Goal: Task Accomplishment & Management: Manage account settings

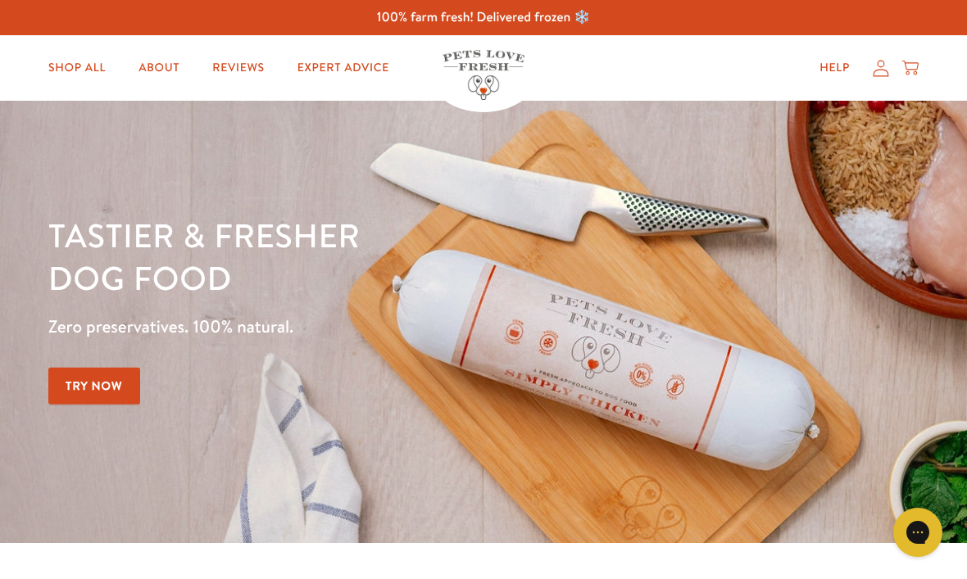
click at [885, 74] on icon at bounding box center [881, 68] width 16 height 17
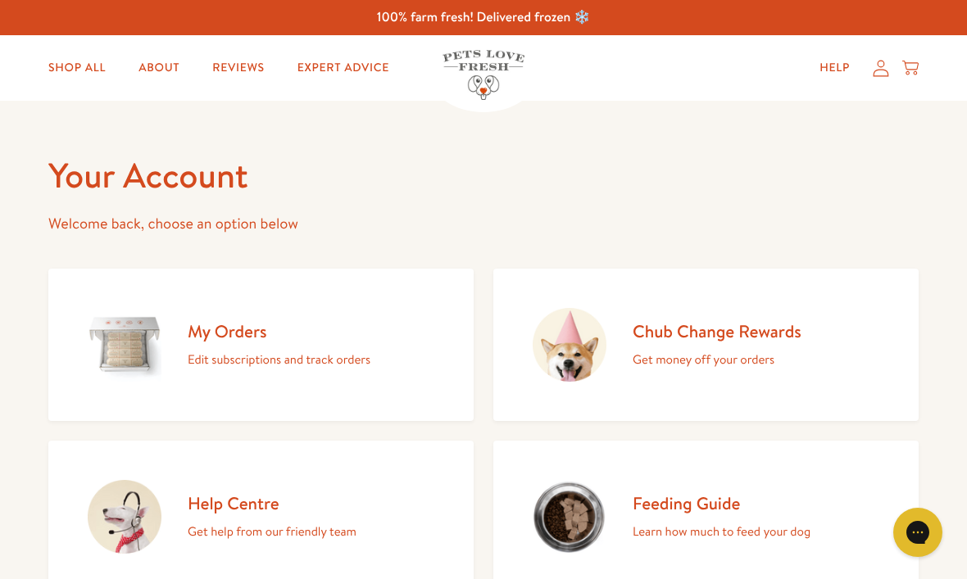
click at [253, 355] on p "Edit subscriptions and track orders" at bounding box center [279, 359] width 183 height 21
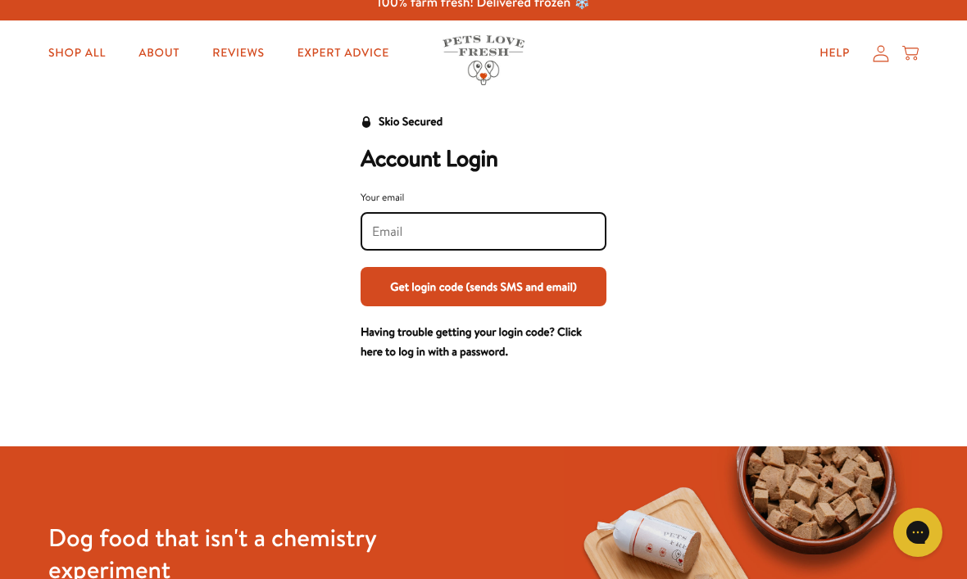
click at [406, 238] on input "Your email" at bounding box center [483, 232] width 223 height 18
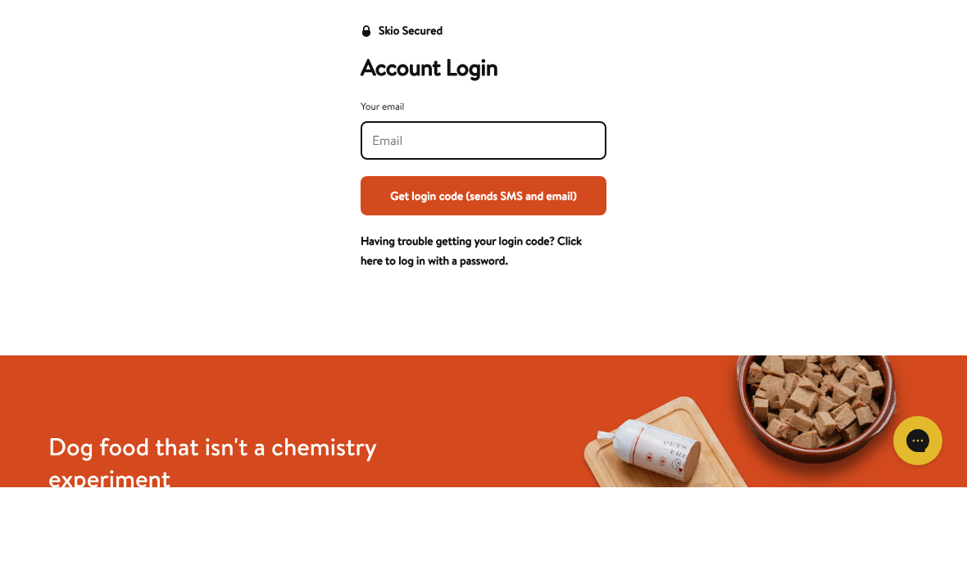
type input "[PERSON_NAME][EMAIL_ADDRESS][DOMAIN_NAME]"
click at [483, 268] on button "Get login code (sends SMS and email)" at bounding box center [484, 287] width 246 height 39
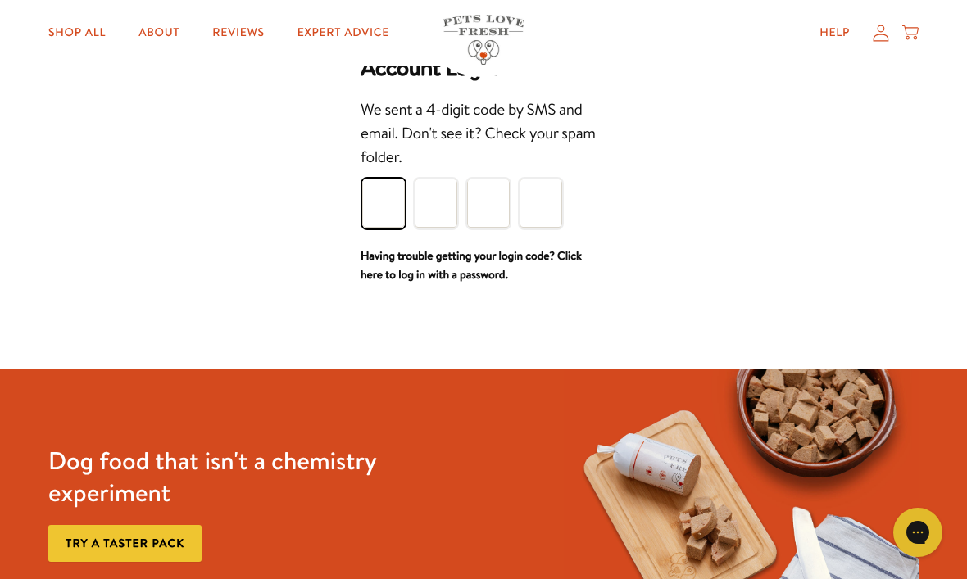
click at [382, 216] on input "Please enter your pin code" at bounding box center [383, 203] width 43 height 49
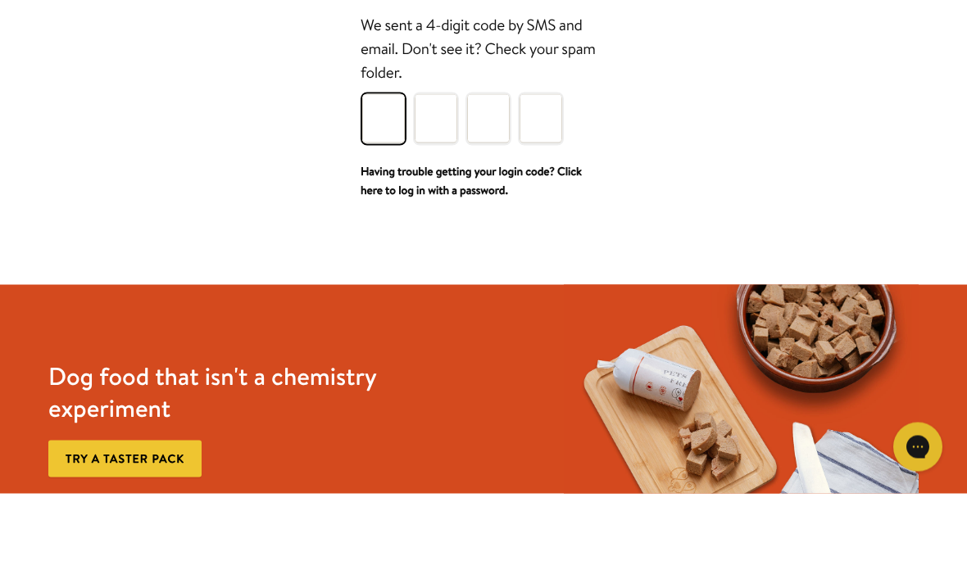
type input "4"
type input "7"
type input "9"
type input "7"
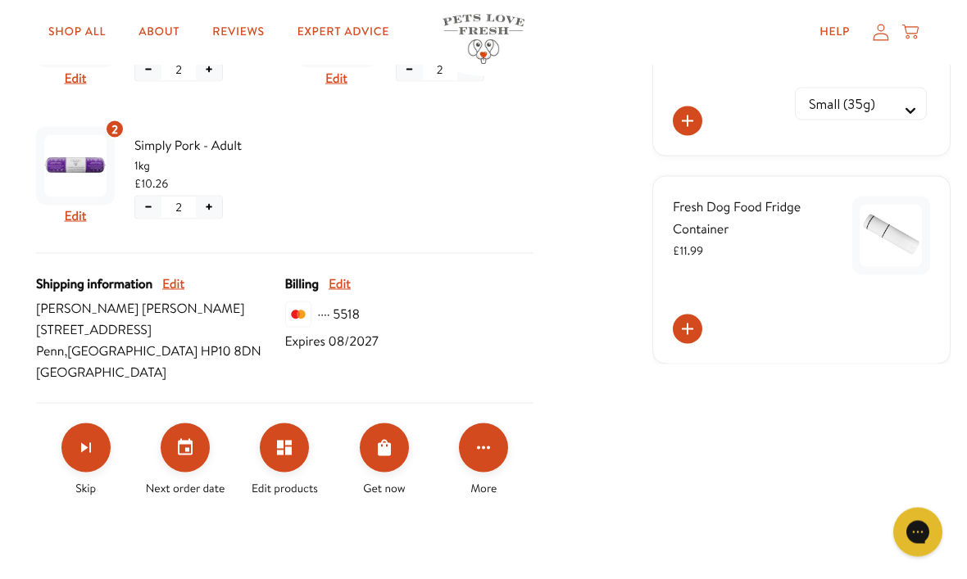
click at [193, 438] on icon "Set your next order date" at bounding box center [185, 448] width 20 height 20
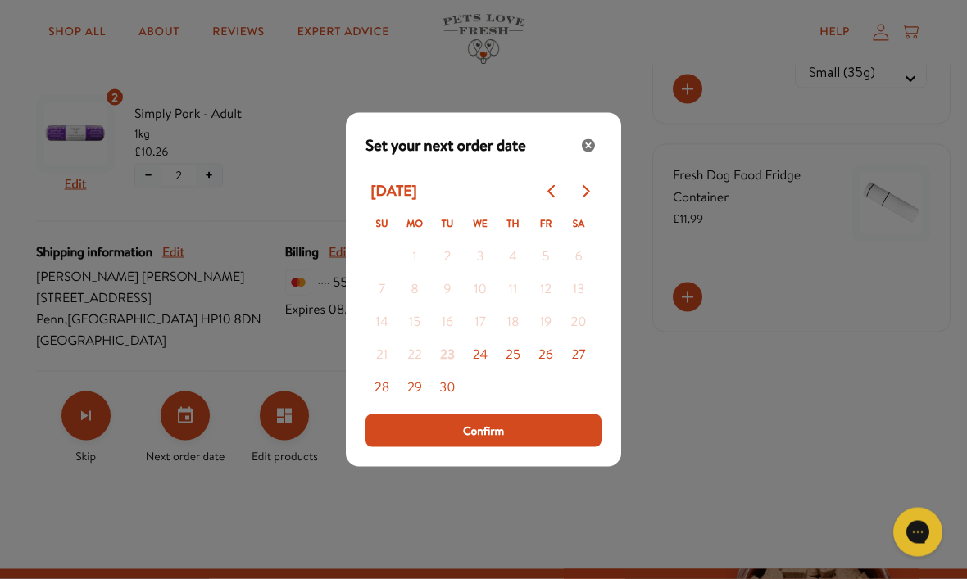
scroll to position [526, 0]
click at [588, 198] on icon "Go to next month" at bounding box center [585, 191] width 13 height 13
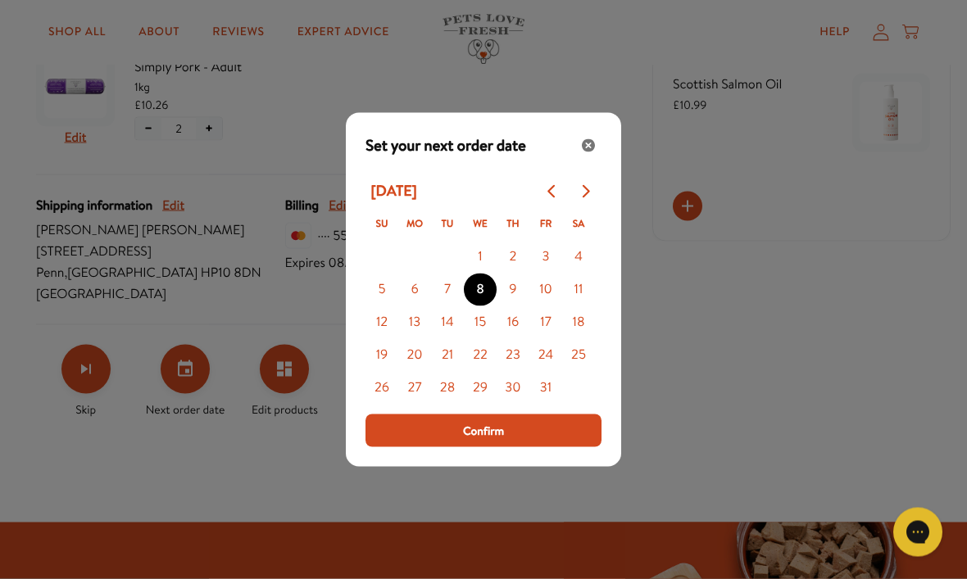
scroll to position [573, 0]
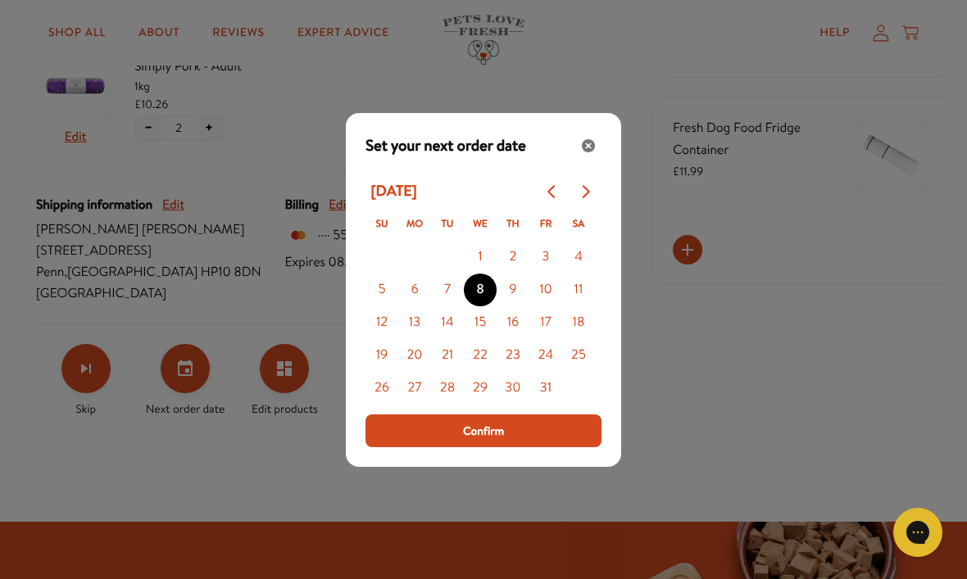
click at [554, 198] on icon "Go to previous month" at bounding box center [550, 191] width 7 height 13
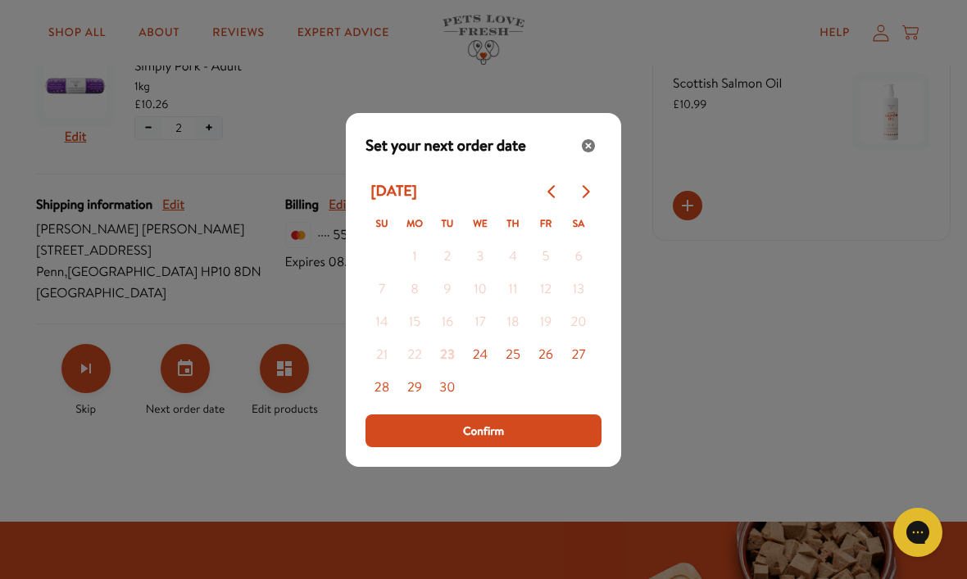
click at [484, 372] on button "24" at bounding box center [480, 355] width 33 height 33
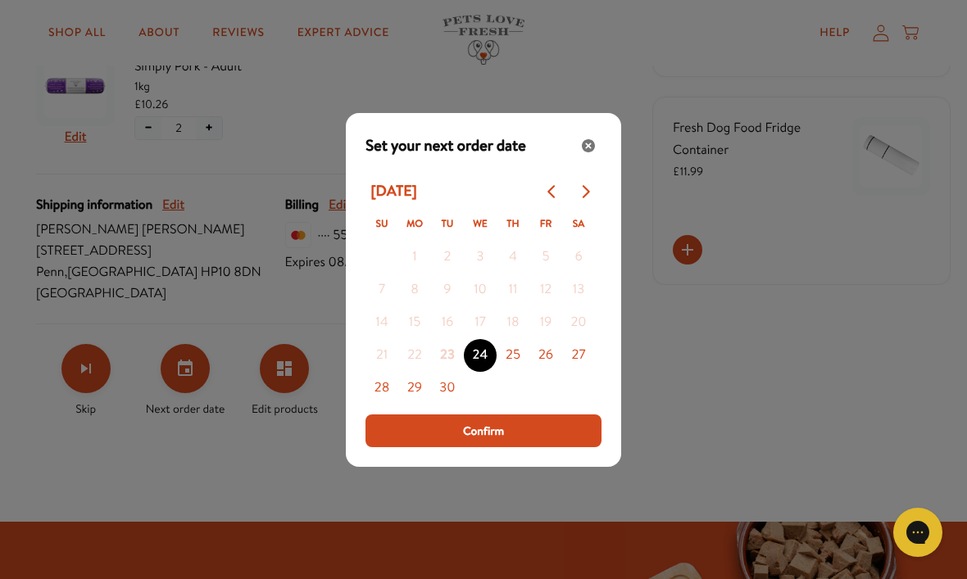
click at [520, 372] on button "25" at bounding box center [513, 355] width 33 height 33
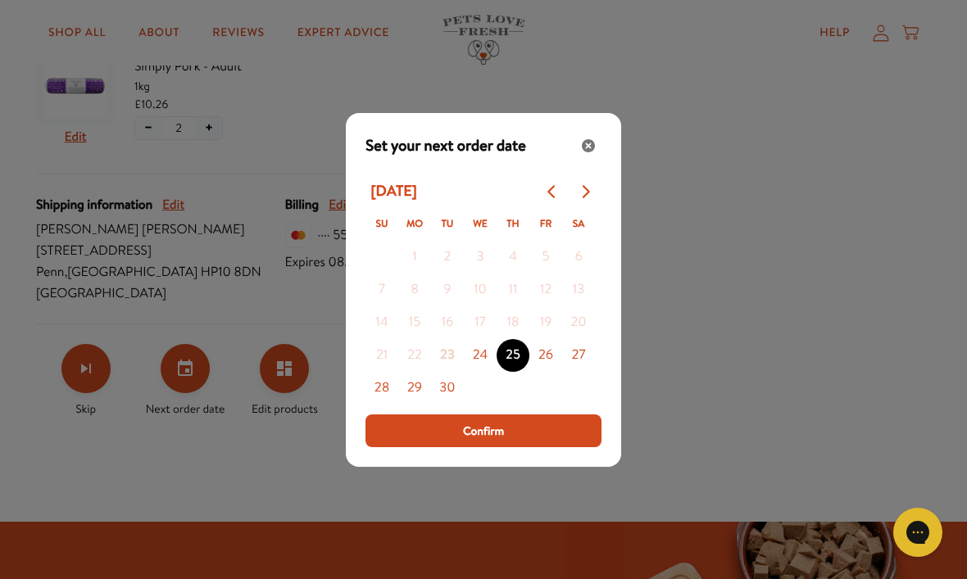
click at [536, 447] on button "Confirm" at bounding box center [483, 431] width 236 height 33
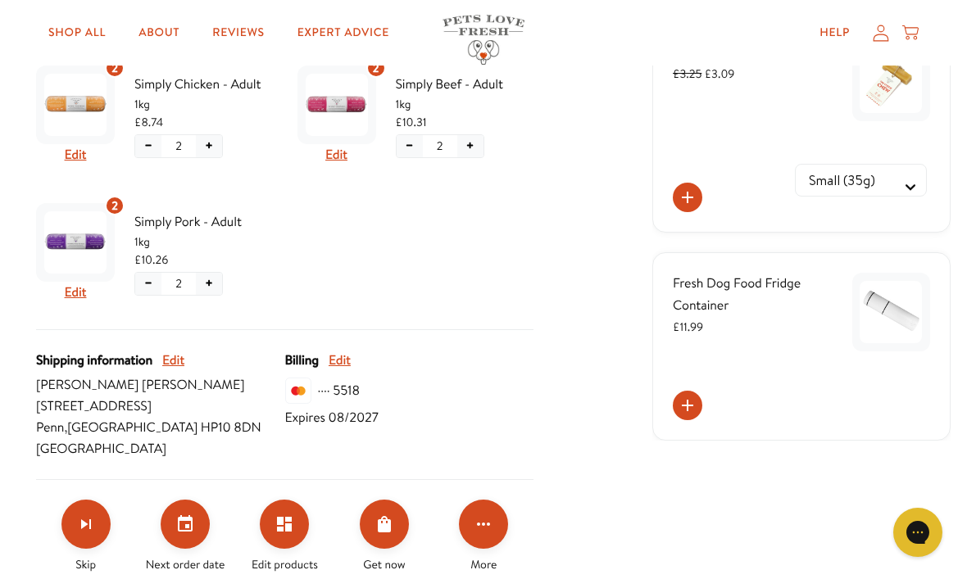
scroll to position [420, 0]
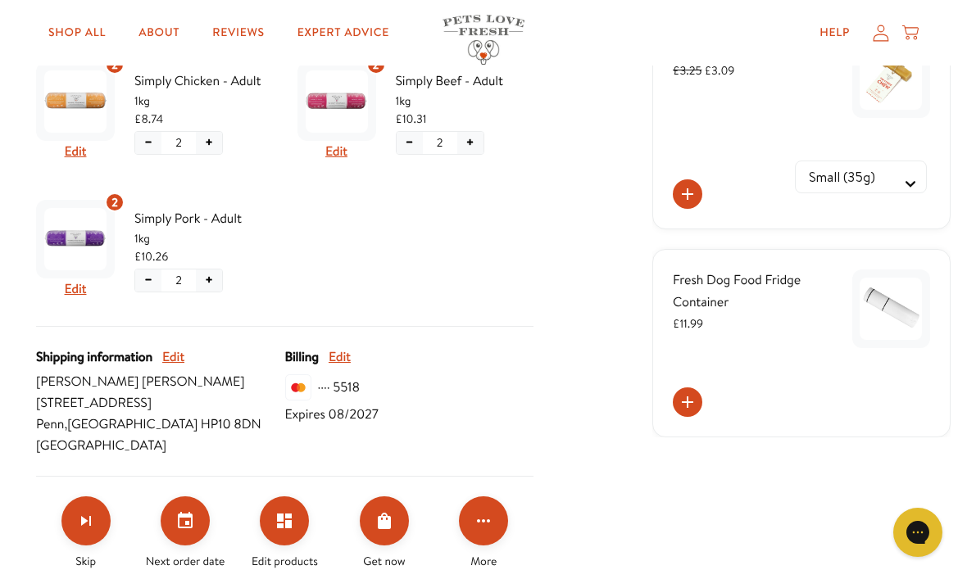
click at [170, 520] on button "Set your next order date" at bounding box center [185, 521] width 49 height 49
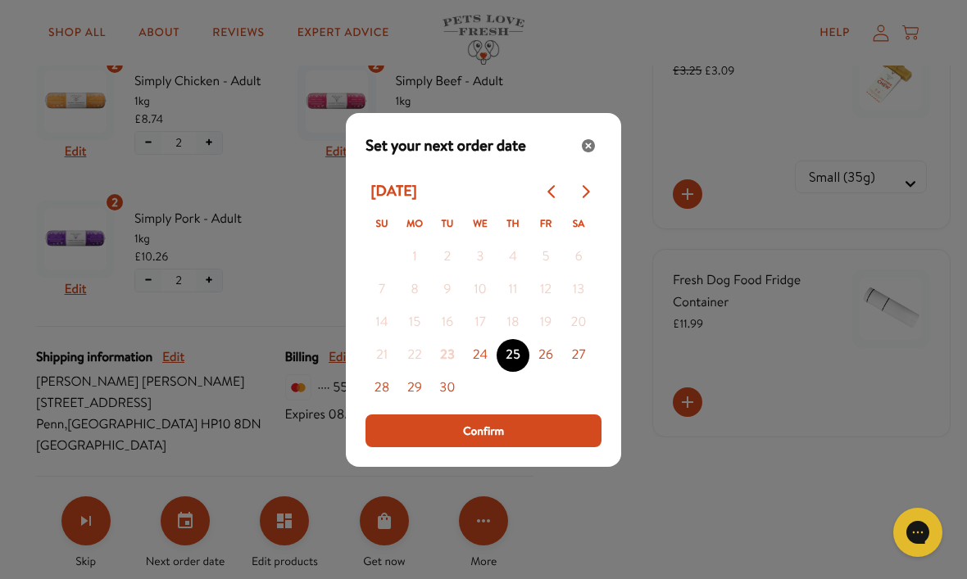
click at [547, 447] on button "Confirm" at bounding box center [483, 431] width 236 height 33
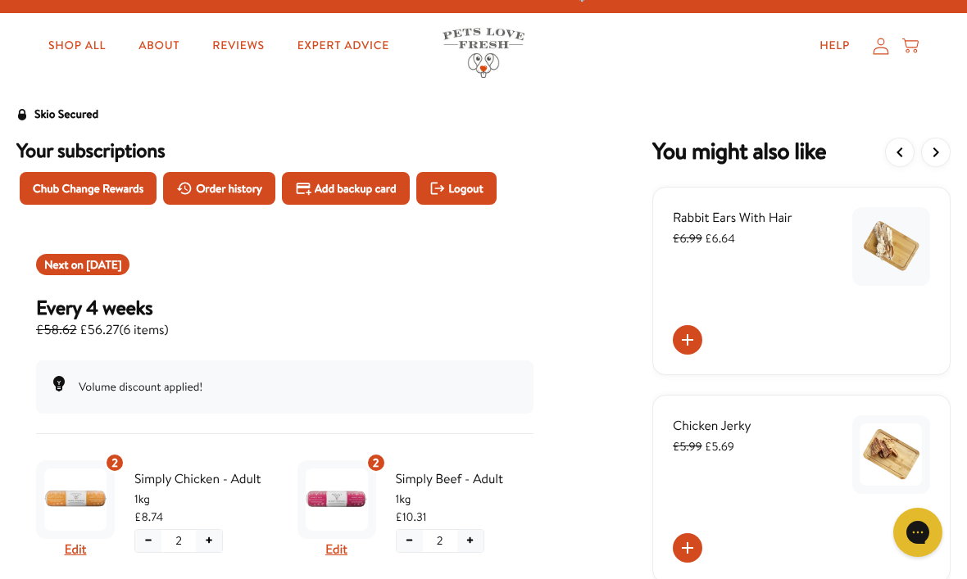
scroll to position [0, 0]
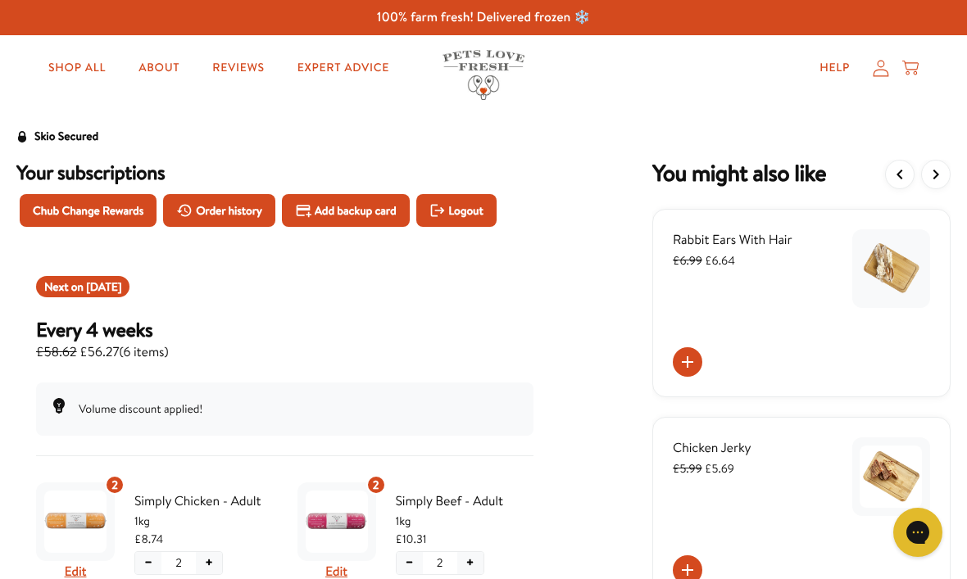
click at [917, 64] on icon at bounding box center [910, 68] width 16 height 18
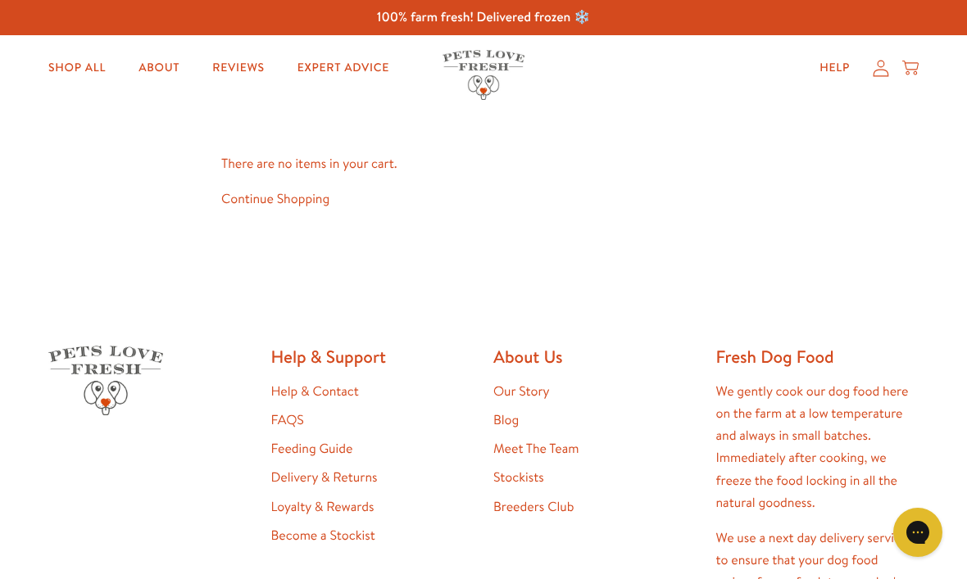
scroll to position [33, 0]
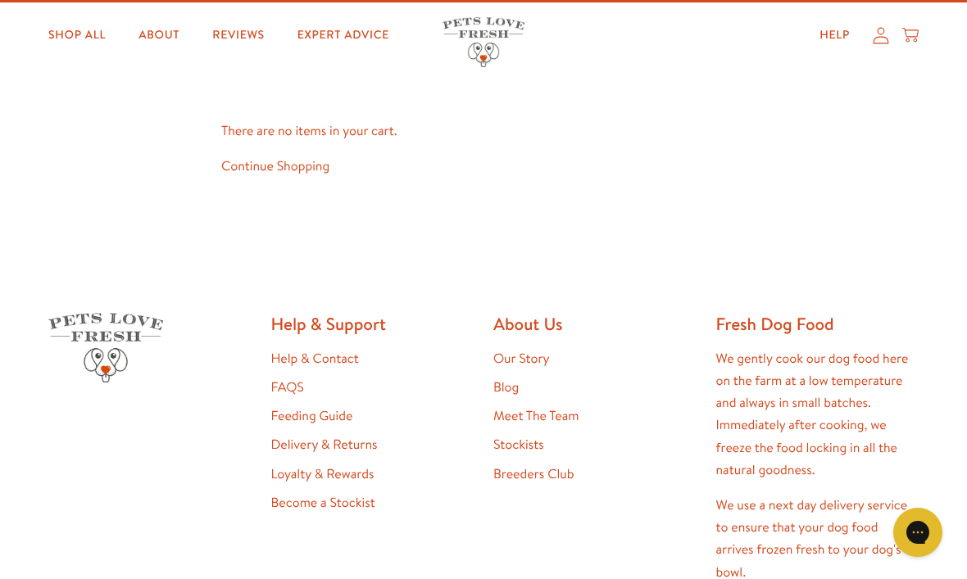
click at [875, 30] on icon at bounding box center [881, 35] width 16 height 17
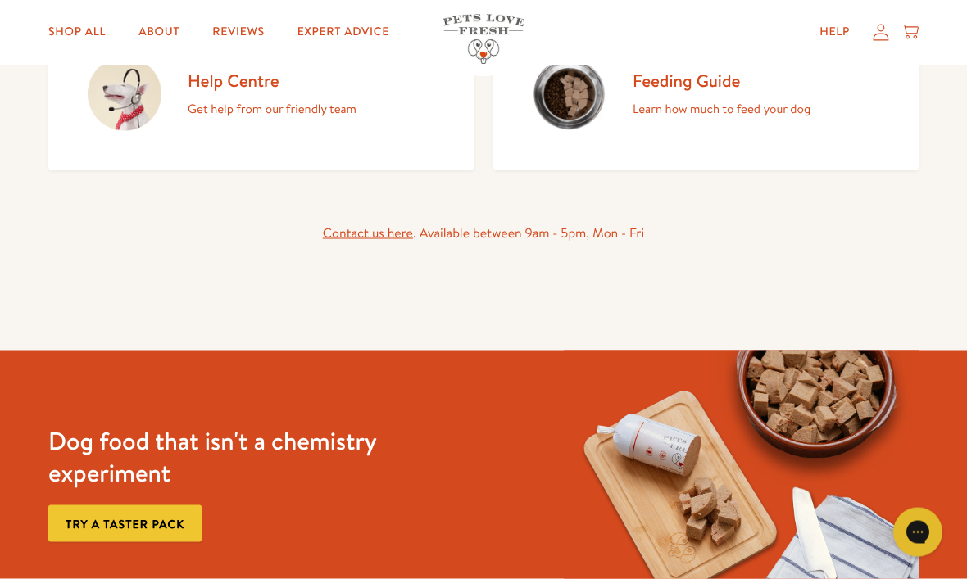
scroll to position [438, 0]
